Goal: Information Seeking & Learning: Learn about a topic

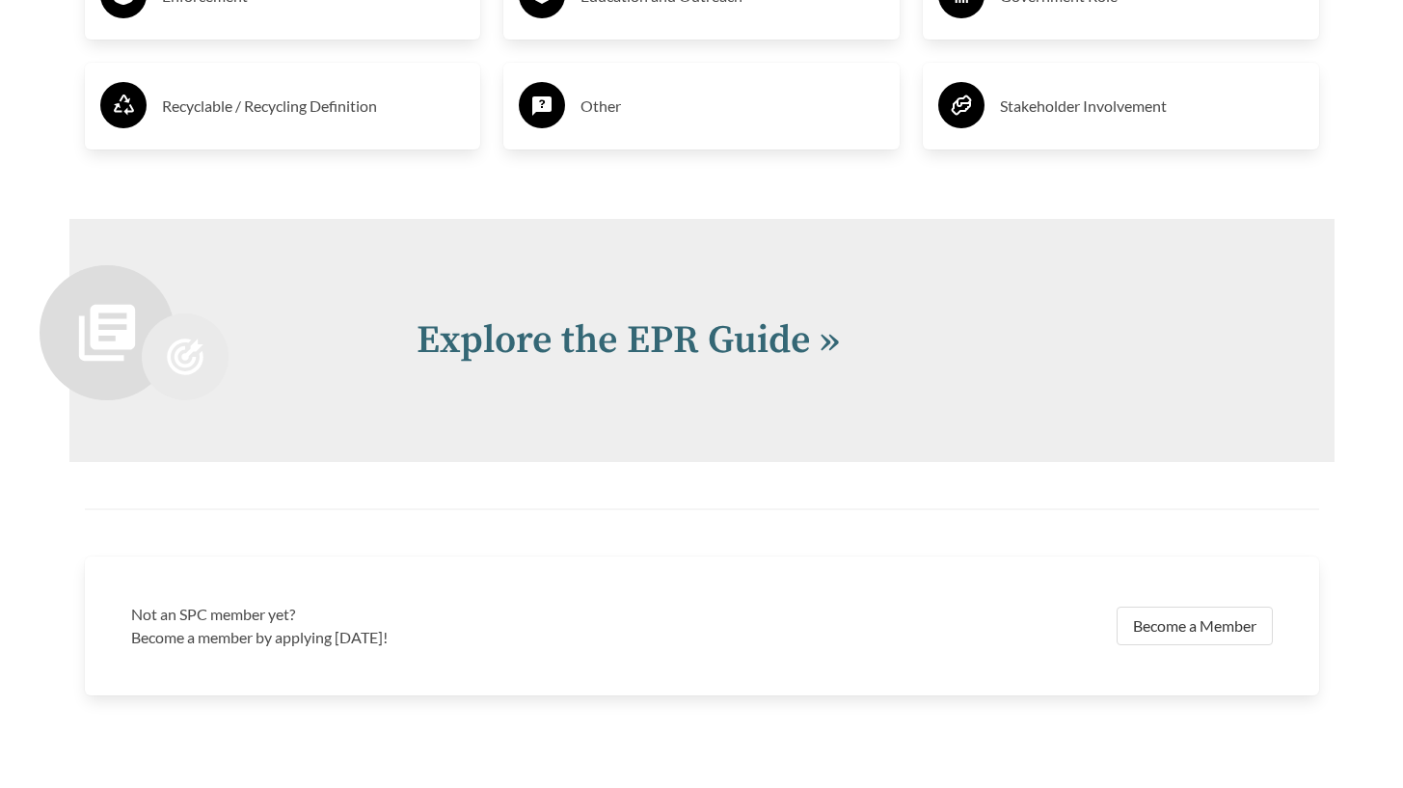
scroll to position [4132, 0]
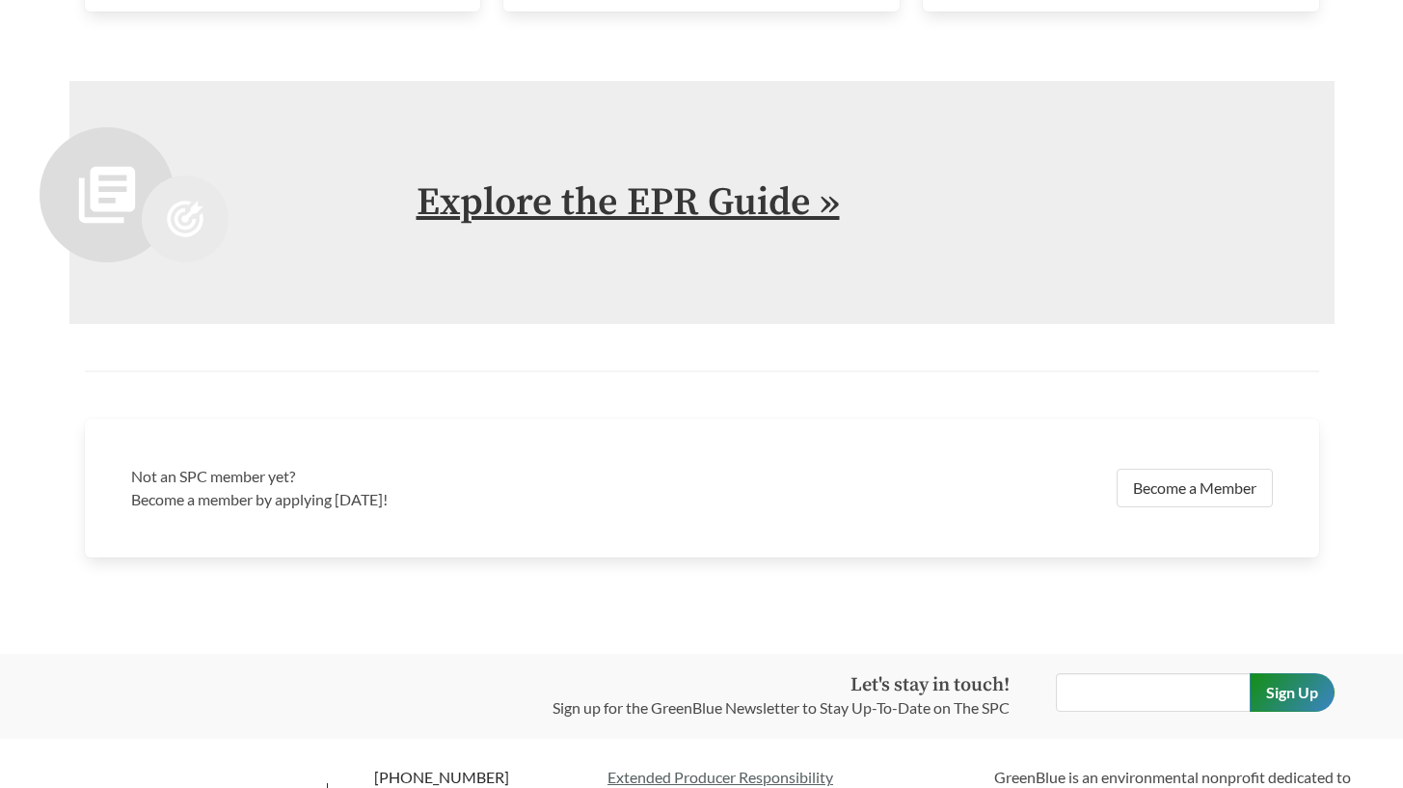
click at [563, 189] on link "Explore the EPR Guide »" at bounding box center [627, 202] width 423 height 48
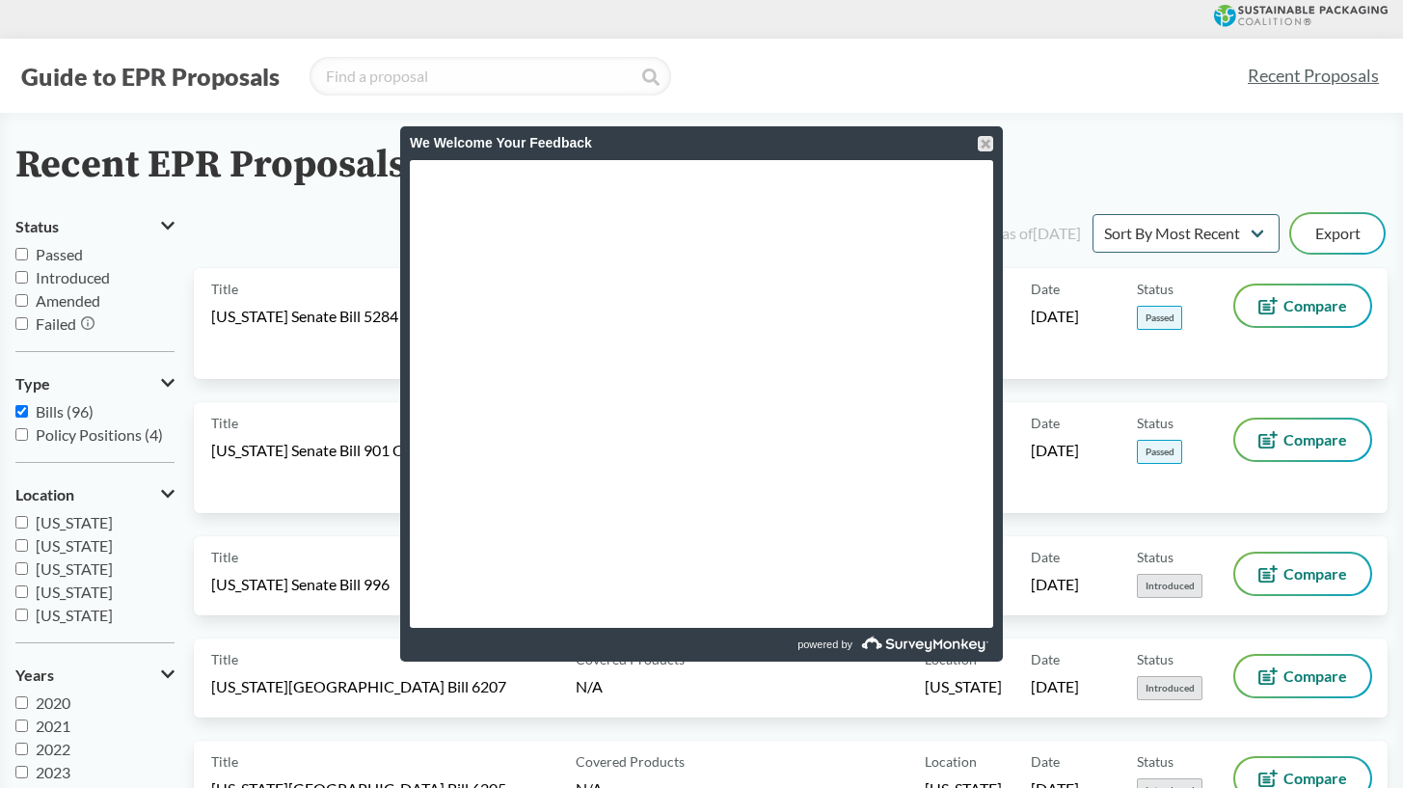
click at [899, 72] on div "Guide to EPR Proposals" at bounding box center [623, 76] width 1216 height 39
click at [983, 142] on div at bounding box center [985, 143] width 15 height 15
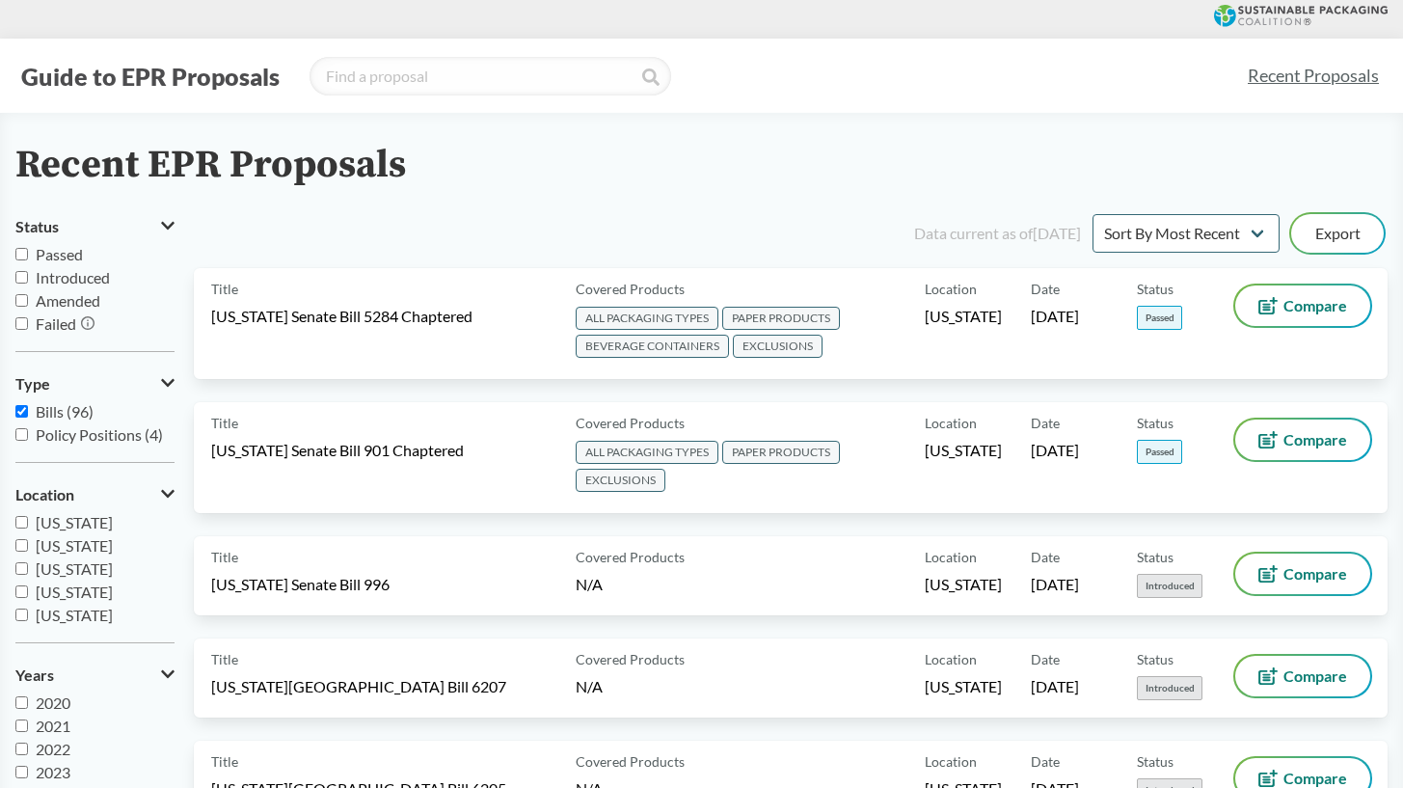
click at [146, 73] on button "Guide to EPR Proposals" at bounding box center [150, 76] width 270 height 31
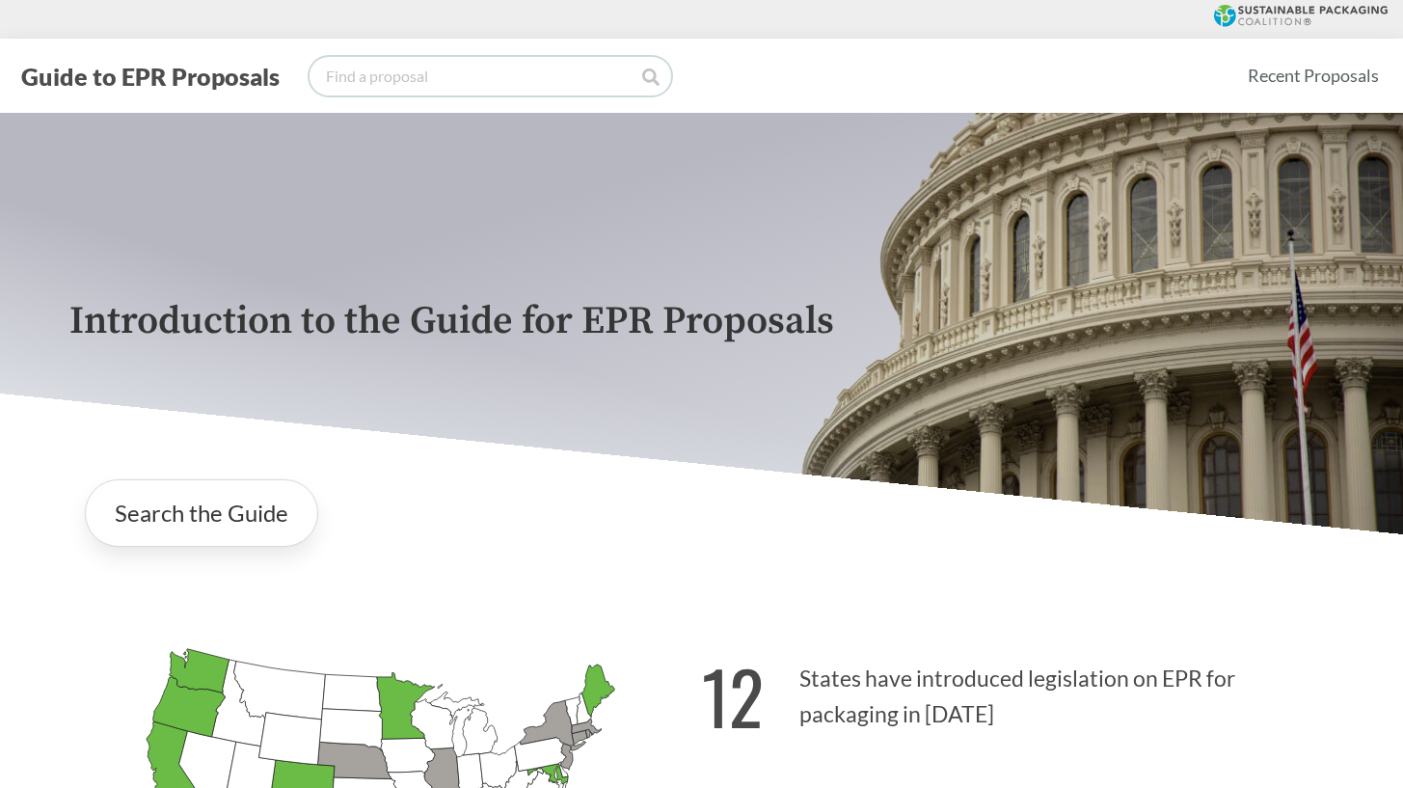
click at [419, 71] on input "search" at bounding box center [490, 76] width 362 height 39
type input "e-waste"
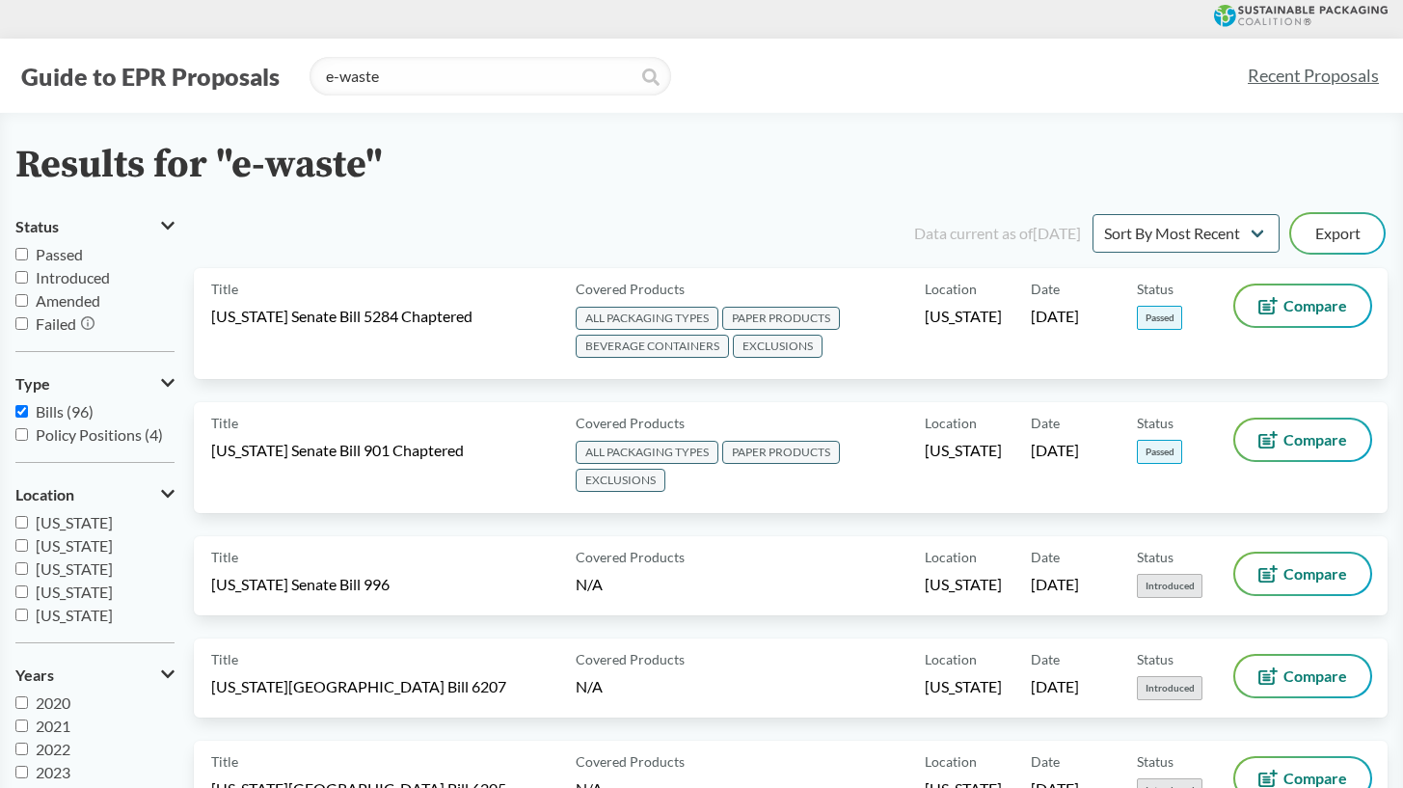
click at [148, 77] on button "Guide to EPR Proposals" at bounding box center [150, 76] width 270 height 31
